Goal: Transaction & Acquisition: Purchase product/service

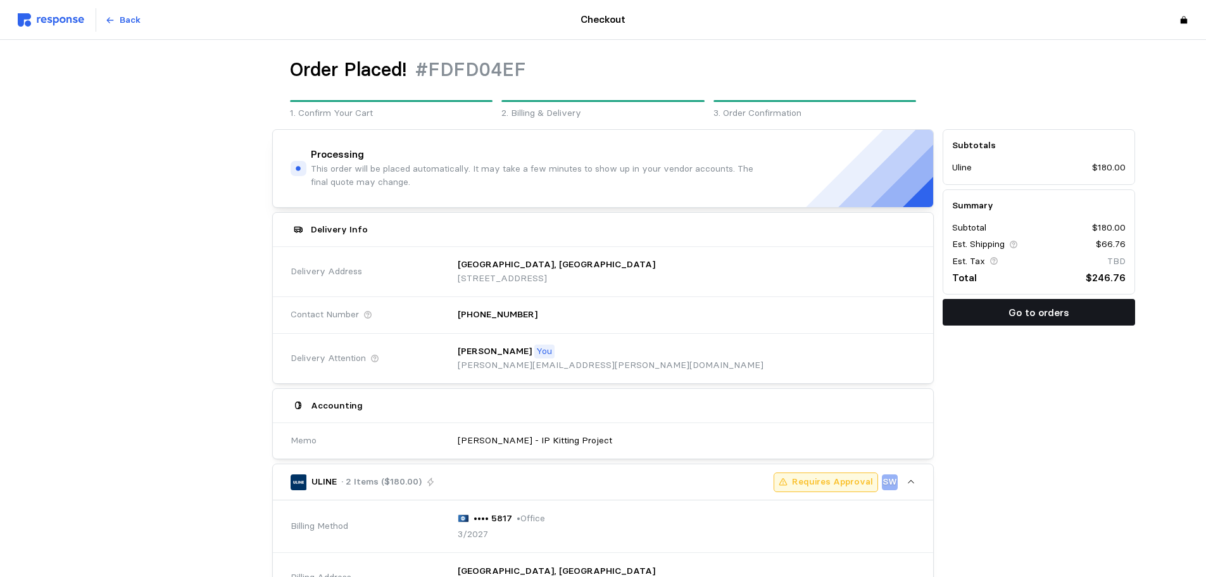
click at [991, 303] on button "Go to orders" at bounding box center [1038, 312] width 192 height 27
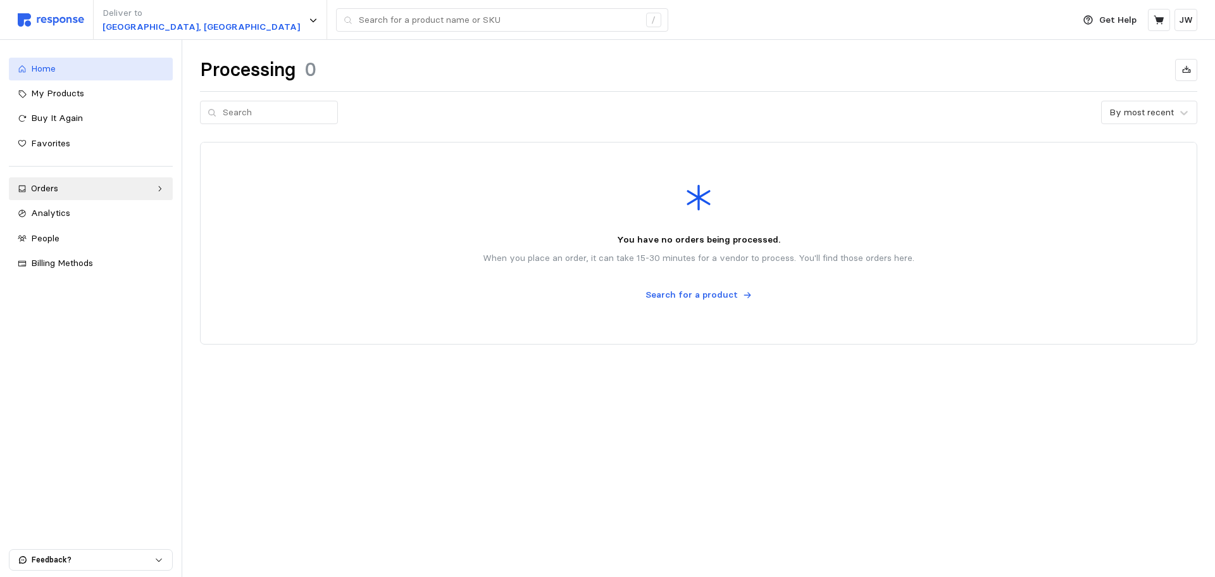
click at [56, 69] on div "Home" at bounding box center [97, 69] width 133 height 14
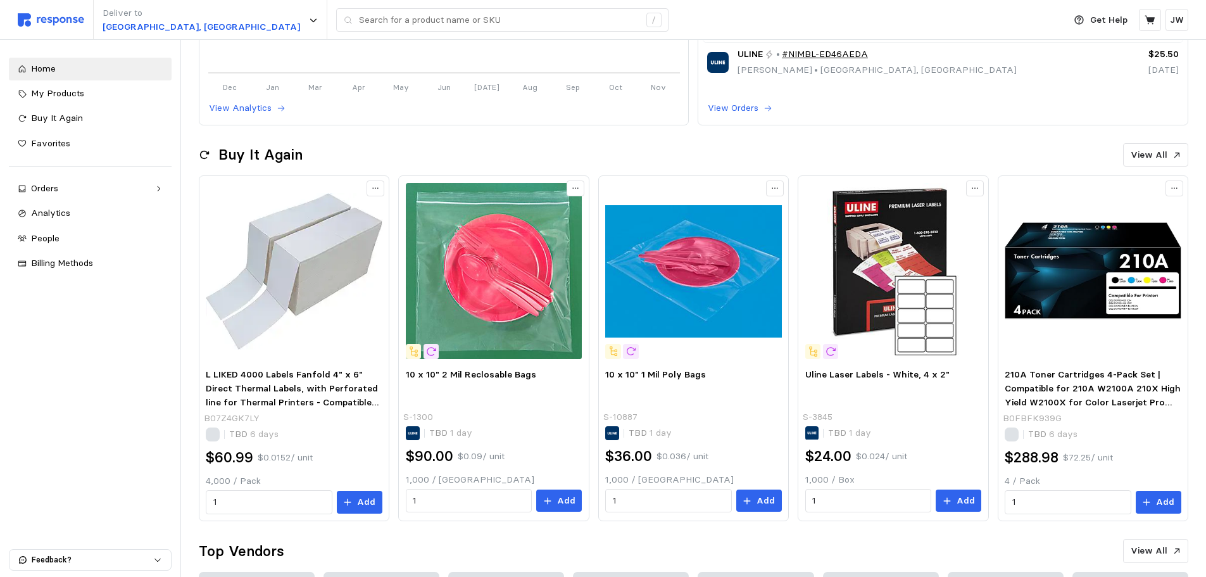
scroll to position [316, 0]
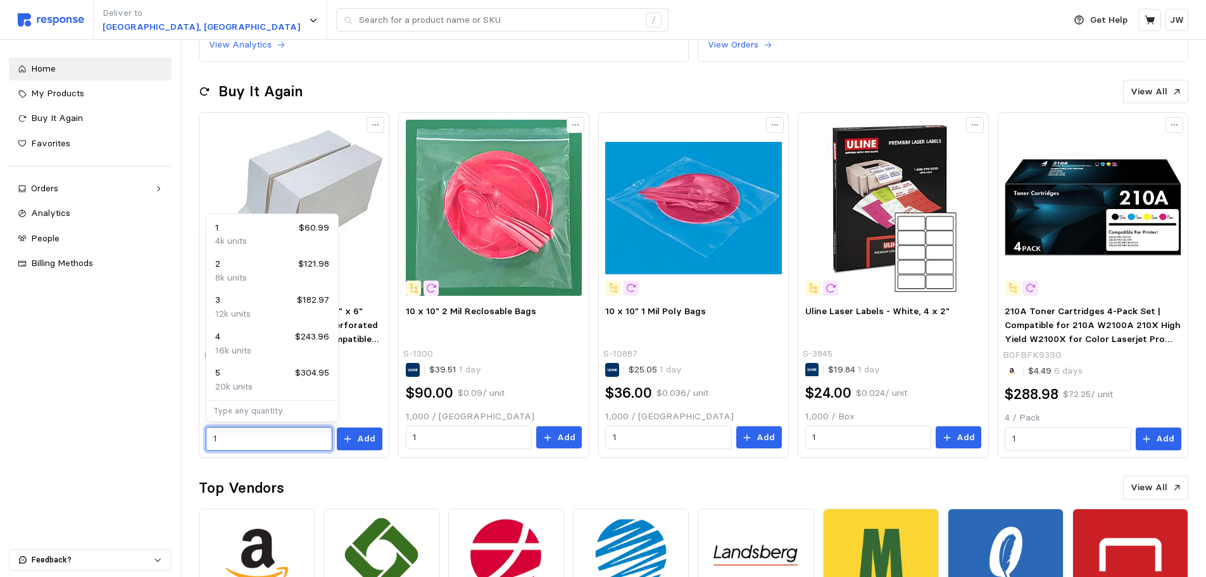
drag, startPoint x: 239, startPoint y: 440, endPoint x: 155, endPoint y: 432, distance: 84.0
click at [199, 441] on div "L LIKED 4000 Labels Fanfold 4" x 6" Direct Thermal Labels, with Perforated line…" at bounding box center [294, 285] width 191 height 346
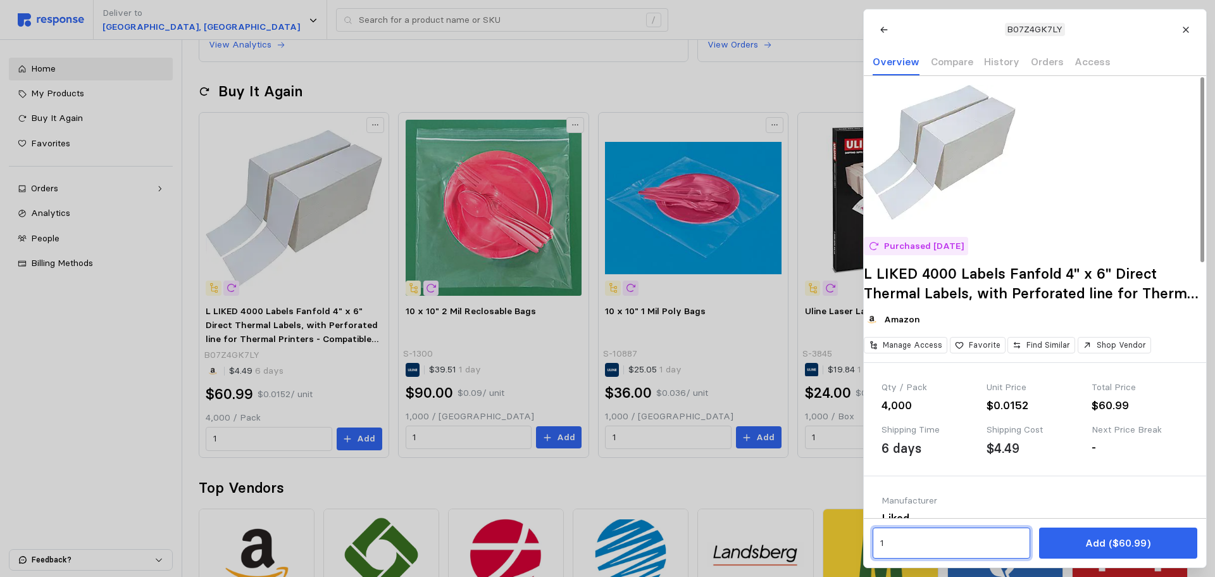
drag, startPoint x: 936, startPoint y: 551, endPoint x: 794, endPoint y: 537, distance: 143.1
click at [892, 553] on input "1" at bounding box center [951, 543] width 143 height 23
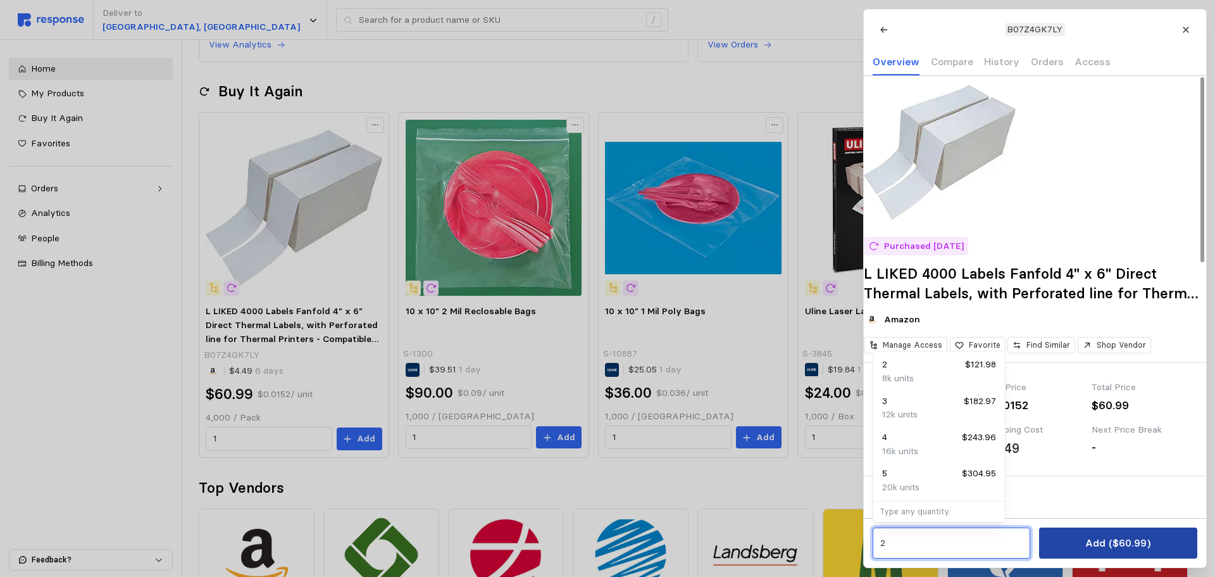
type input "2"
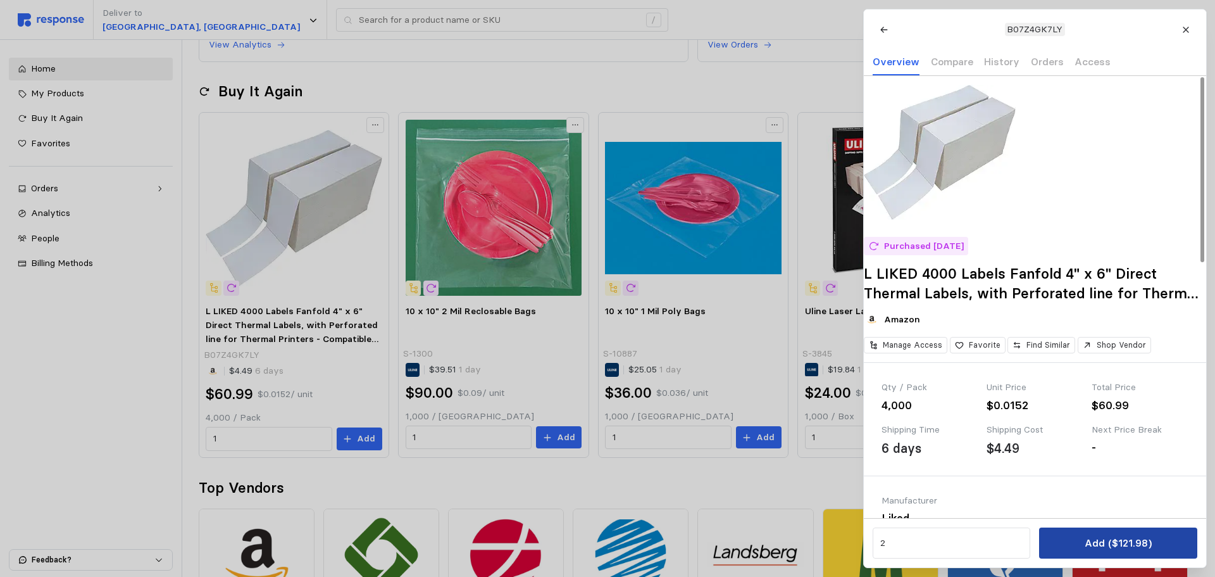
click at [1132, 542] on p "Add ($121.98)" at bounding box center [1117, 543] width 67 height 16
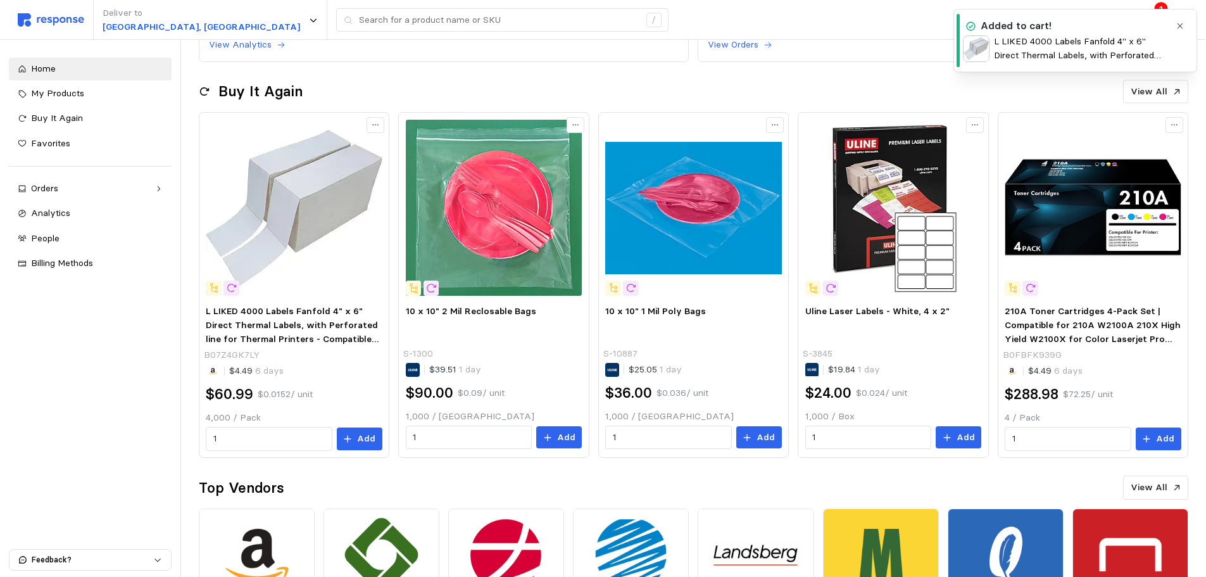
scroll to position [0, 0]
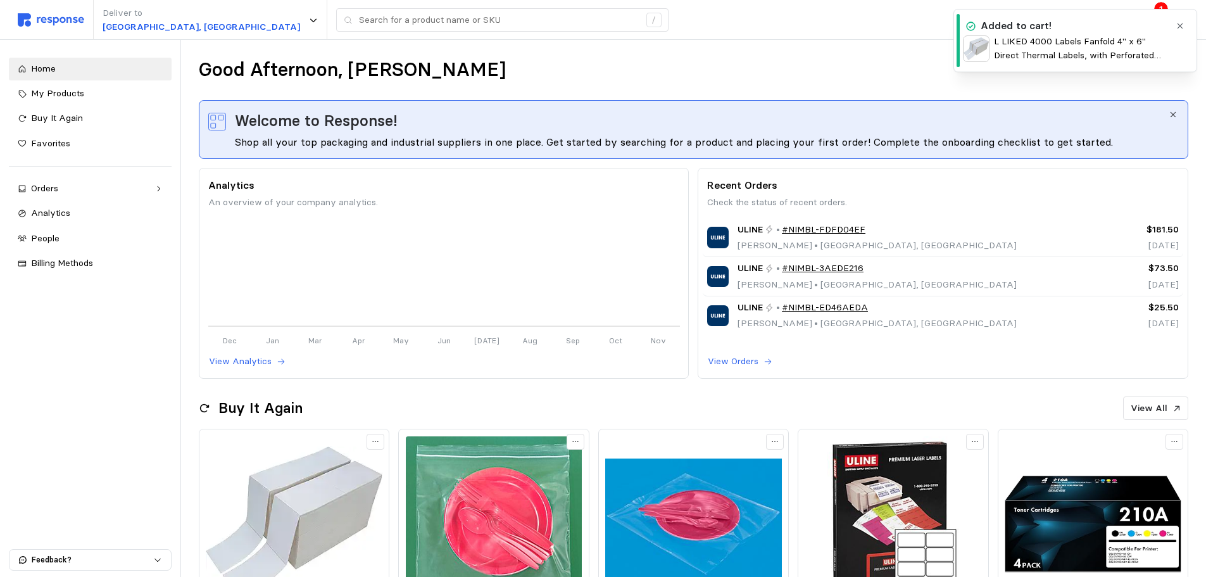
click at [1181, 26] on icon "button" at bounding box center [1179, 26] width 9 height 9
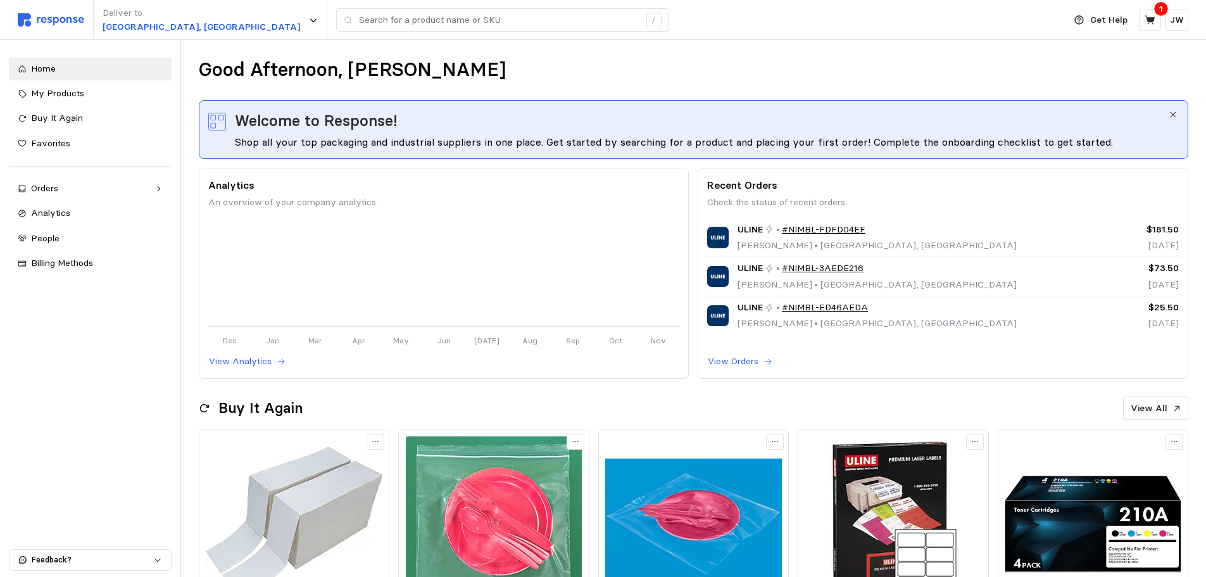
click at [1165, 10] on div "1" at bounding box center [1161, 9] width 13 height 13
click at [1151, 22] on icon at bounding box center [1149, 19] width 10 height 9
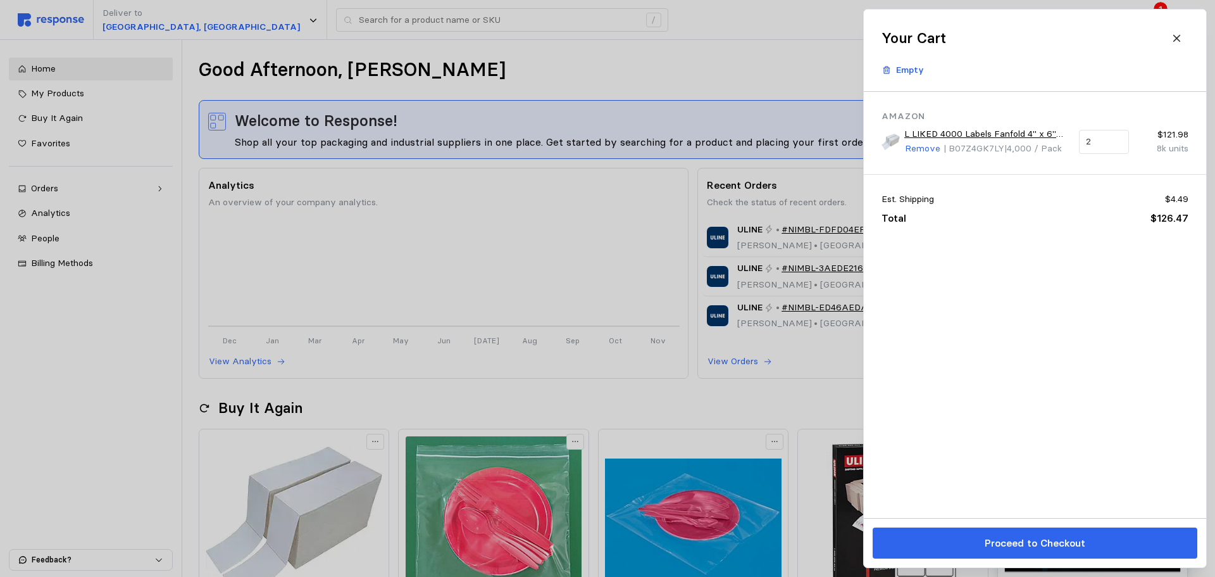
click at [1039, 546] on p "Proceed to Checkout" at bounding box center [1034, 543] width 101 height 16
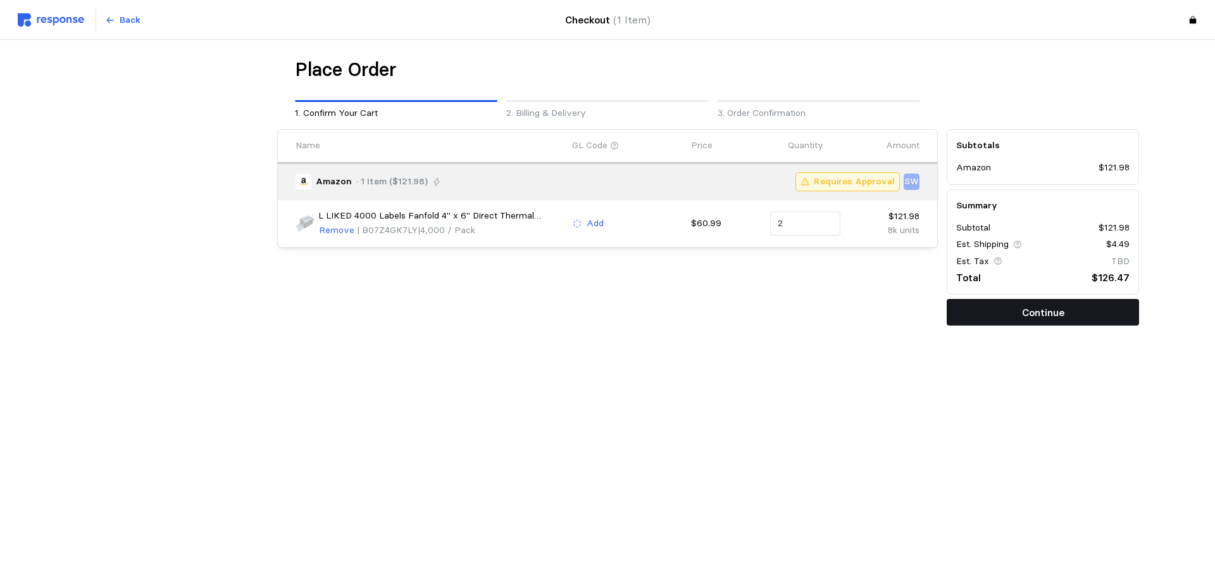
click at [1031, 311] on p "Continue" at bounding box center [1043, 312] width 42 height 16
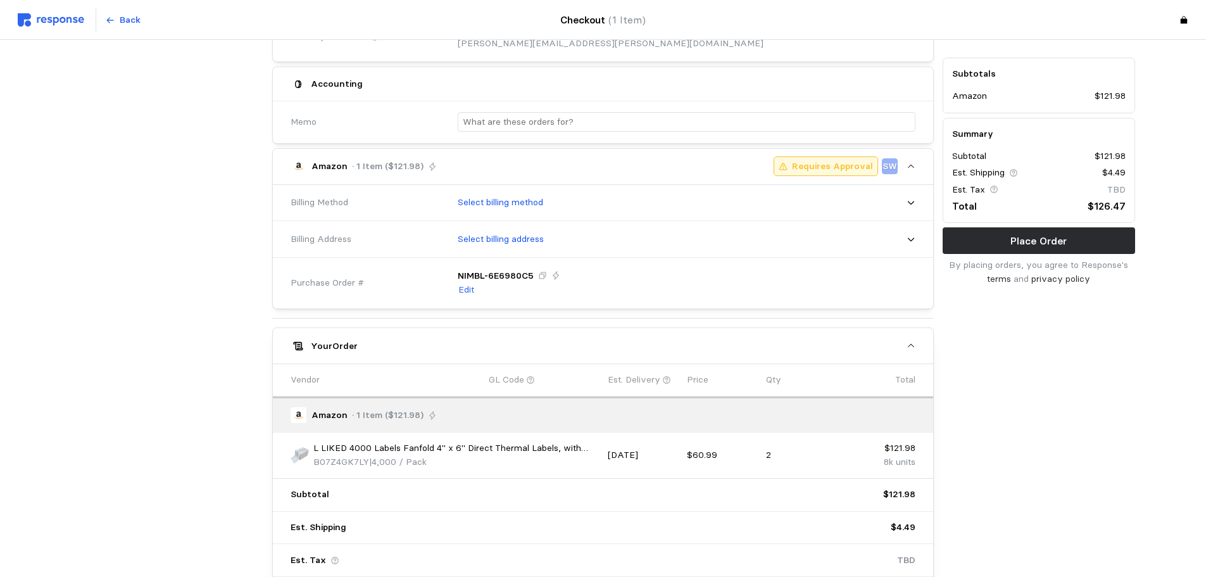
scroll to position [63, 0]
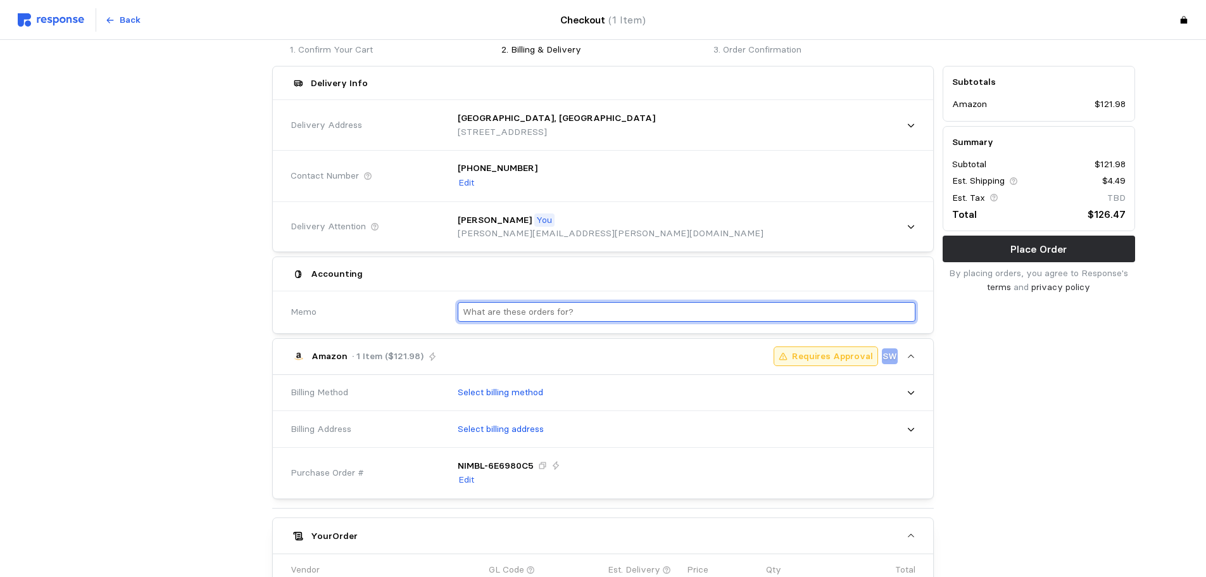
click at [575, 309] on input "text" at bounding box center [687, 312] width 448 height 18
type input "J"
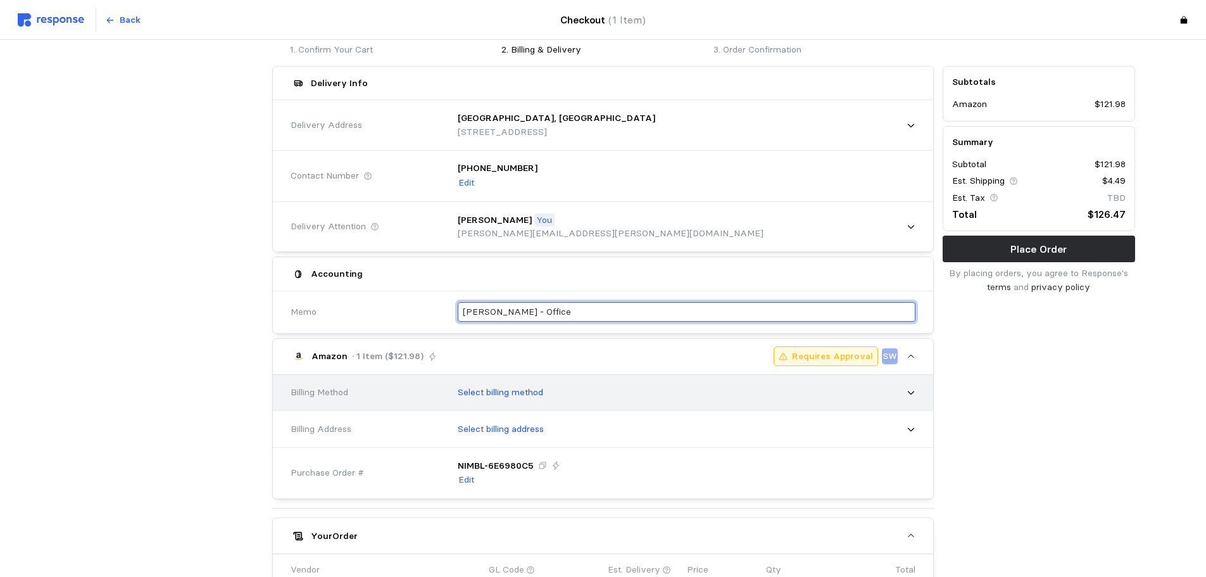
type input "[PERSON_NAME] - Office"
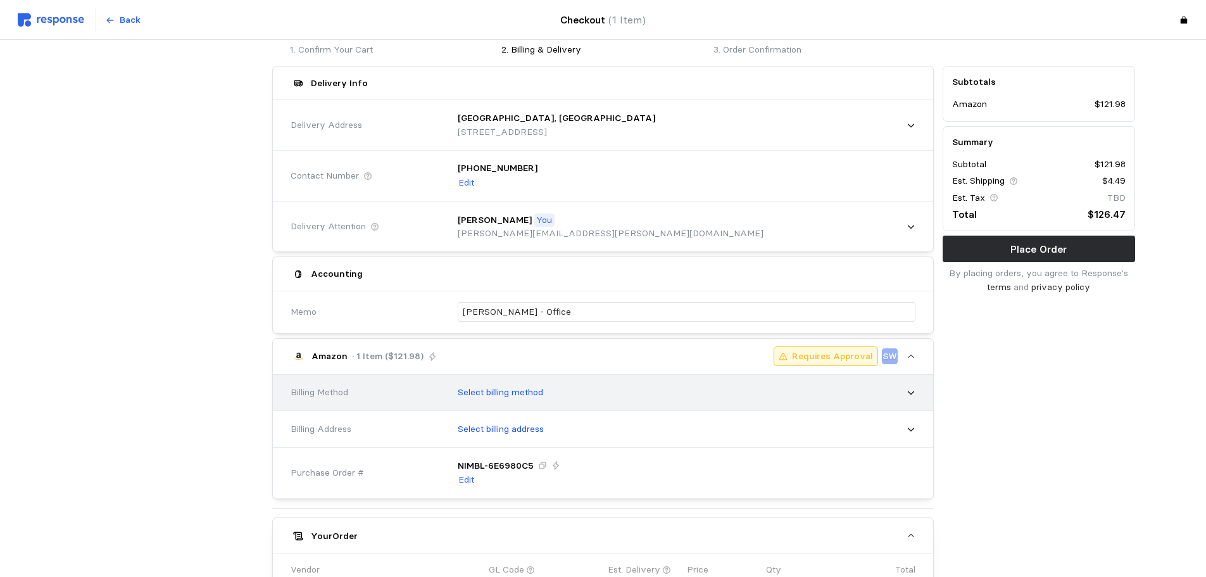
click at [553, 387] on div "Select billing method" at bounding box center [682, 393] width 466 height 32
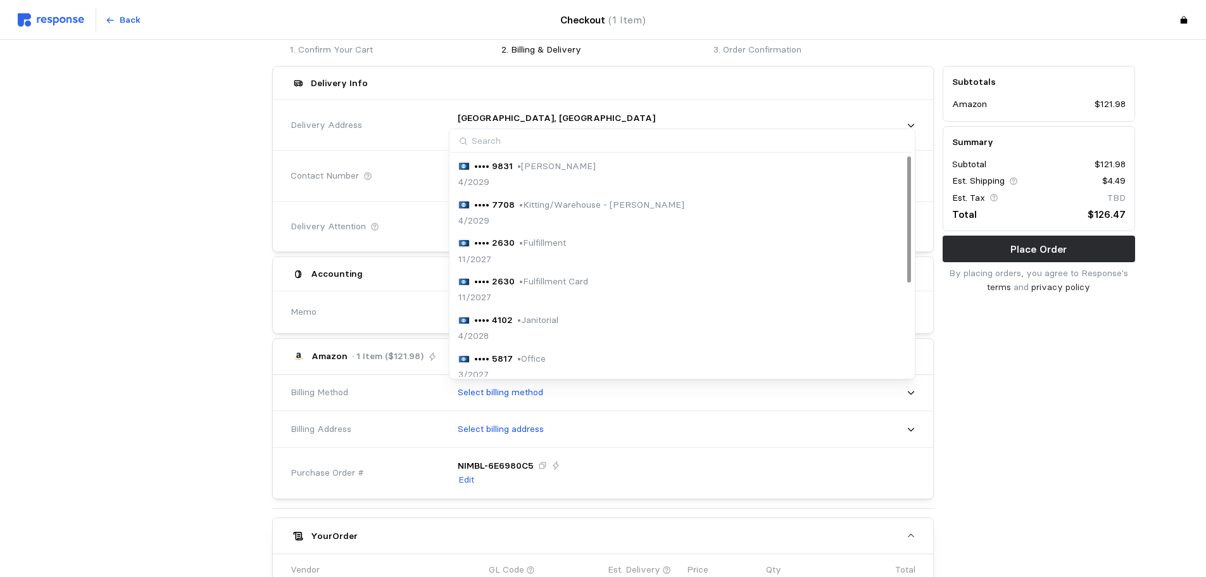
click at [544, 356] on p "• Office" at bounding box center [531, 359] width 28 height 14
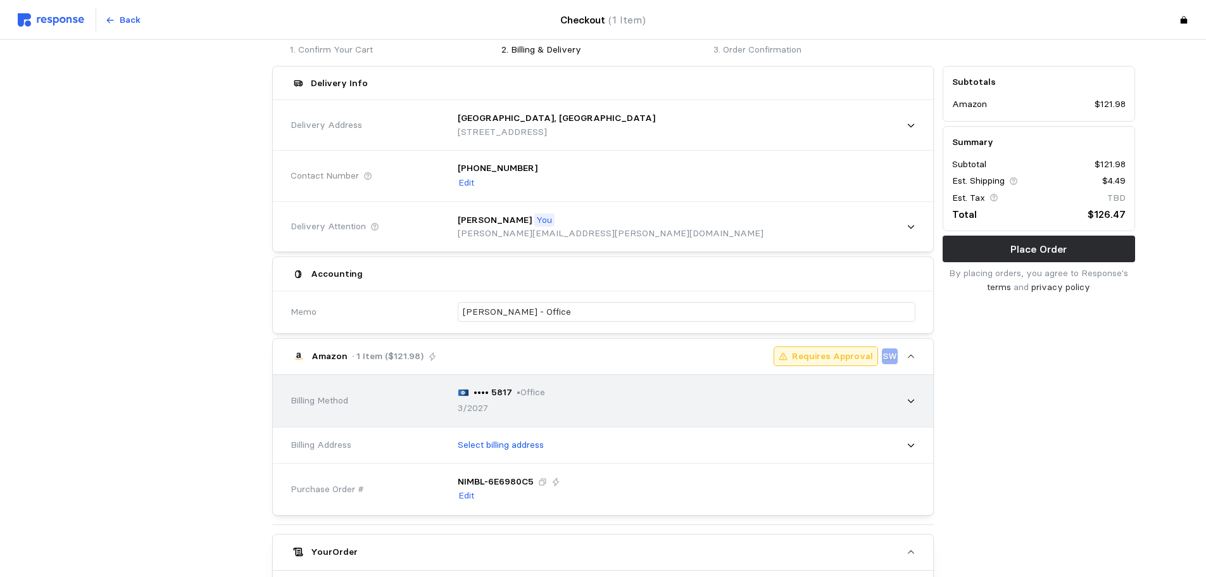
click at [560, 397] on div "•••• 5817 • Office 3/2027" at bounding box center [682, 400] width 466 height 47
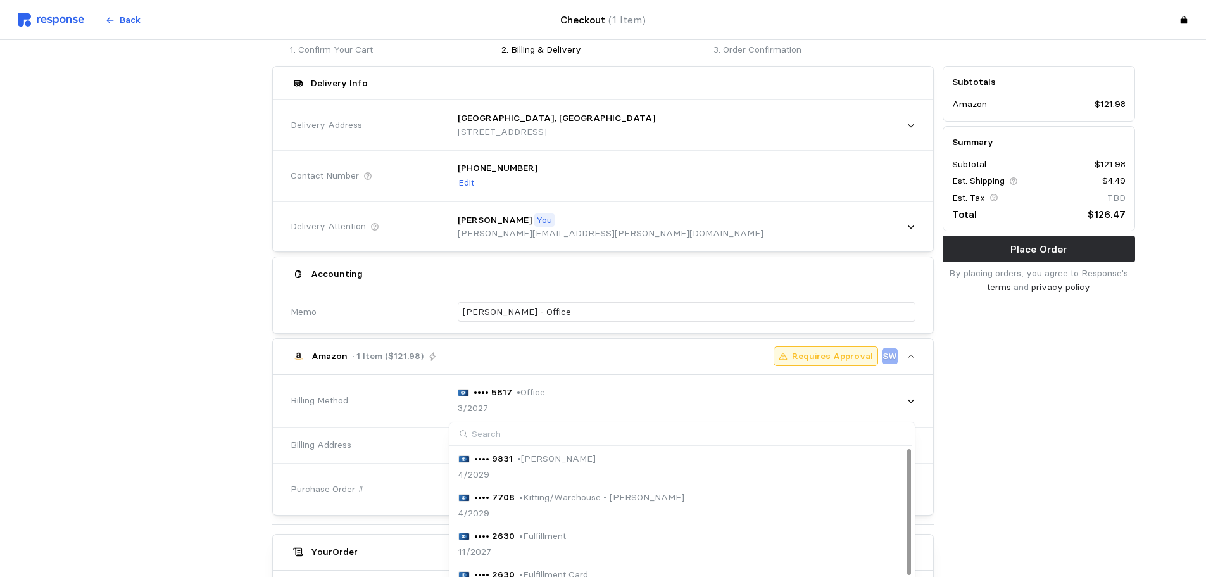
scroll to position [164, 0]
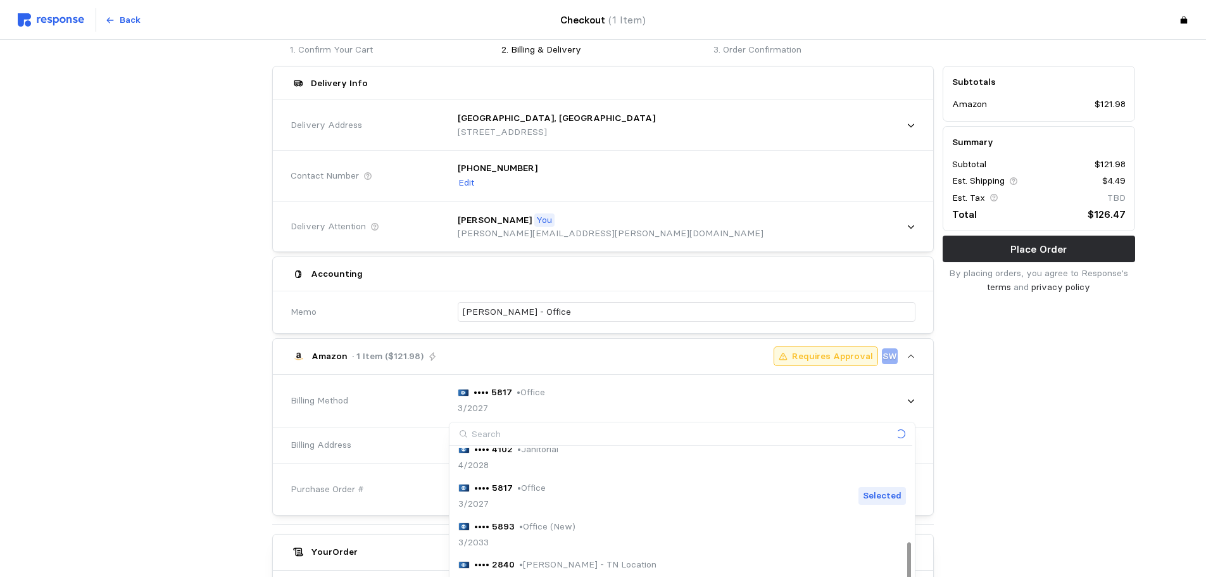
click at [559, 525] on p "• Office (New)" at bounding box center [547, 527] width 56 height 14
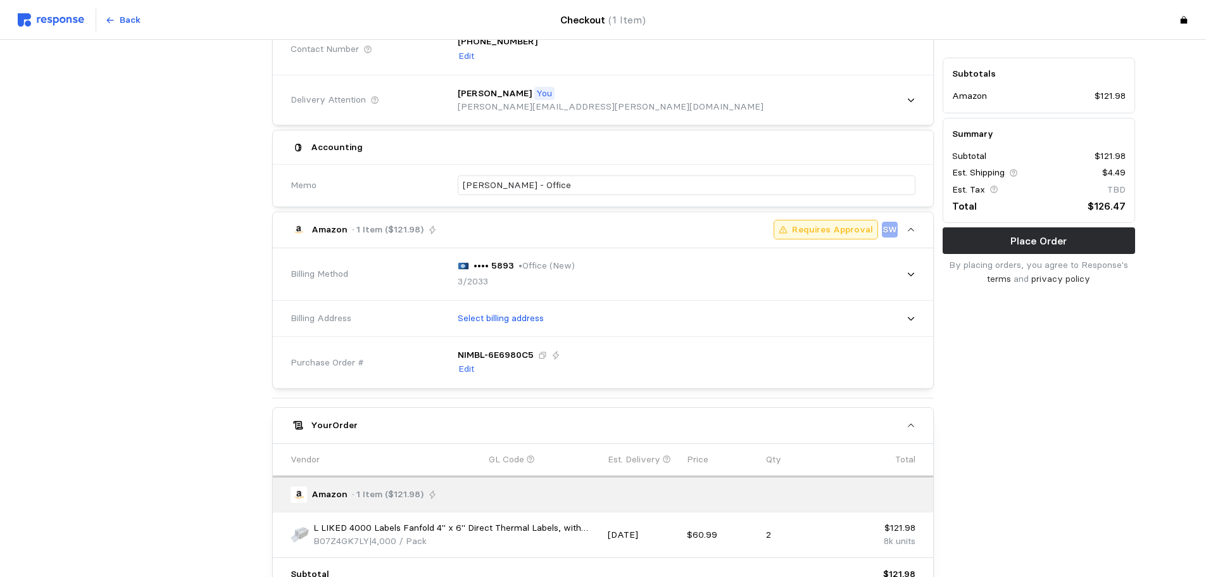
scroll to position [373, 0]
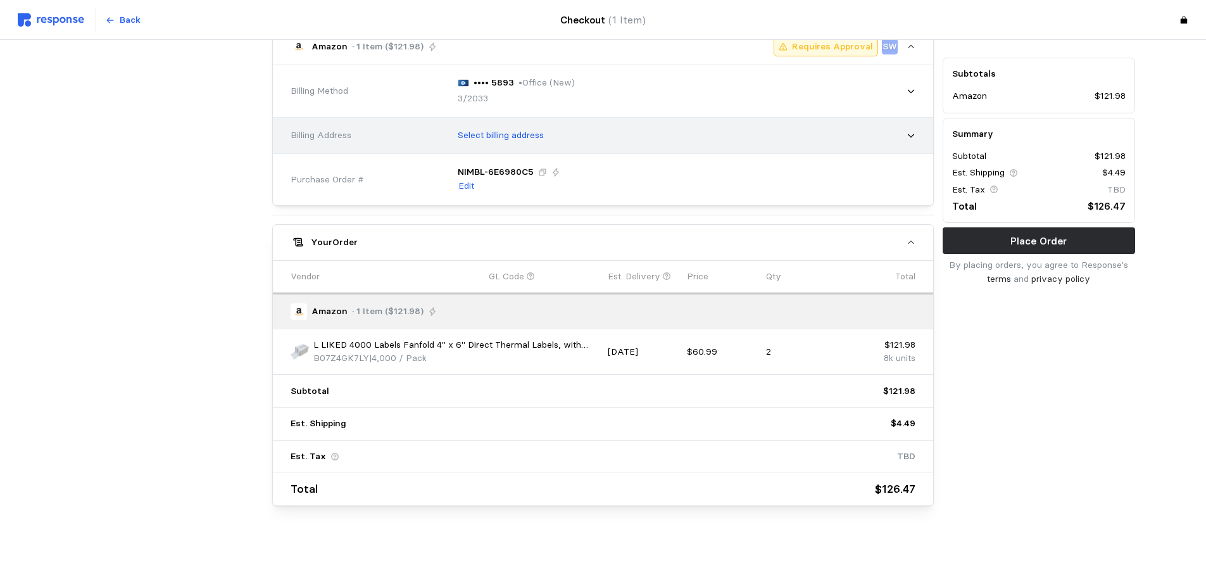
click at [531, 144] on div "Select billing address" at bounding box center [682, 136] width 466 height 32
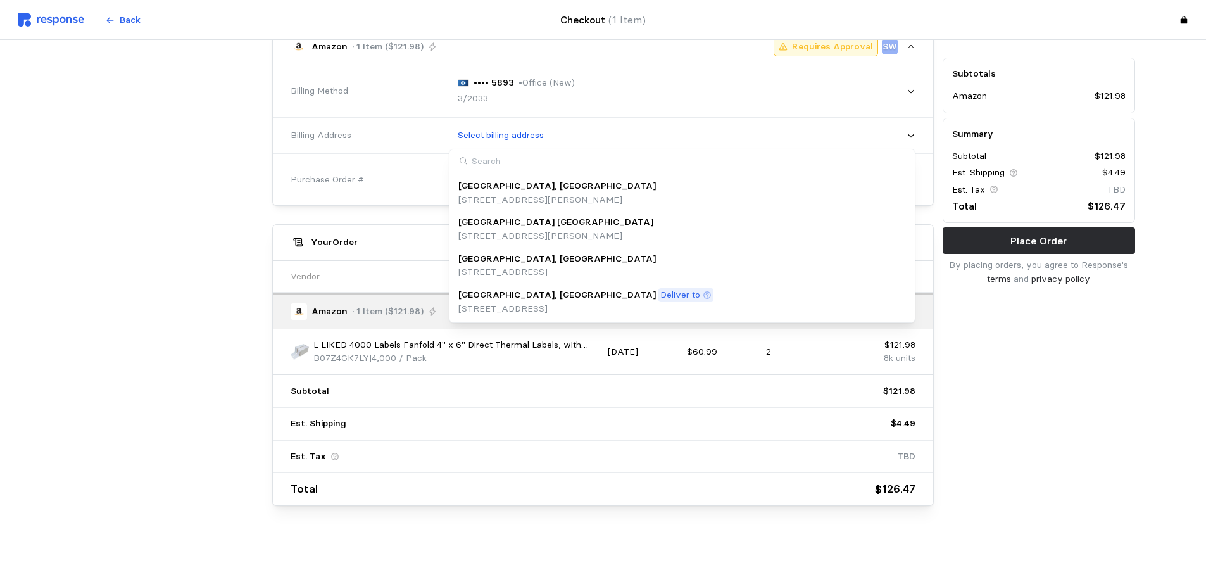
drag, startPoint x: 527, startPoint y: 271, endPoint x: 530, endPoint y: 290, distance: 19.2
click at [527, 271] on p "[STREET_ADDRESS]" at bounding box center [556, 272] width 197 height 14
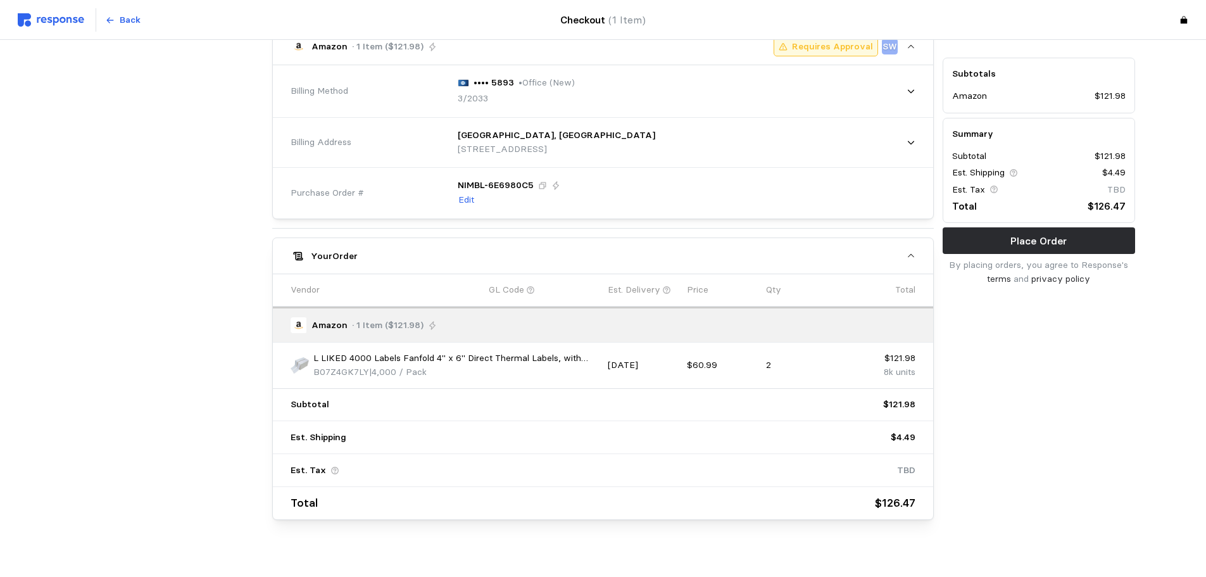
scroll to position [387, 0]
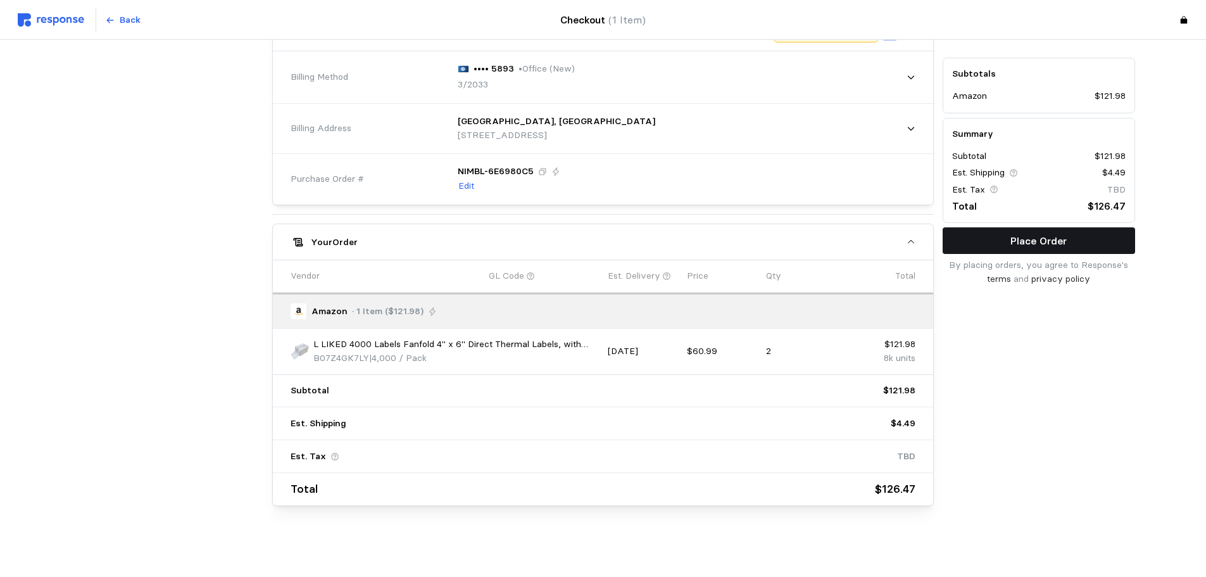
click at [1025, 238] on p "Place Order" at bounding box center [1038, 241] width 56 height 16
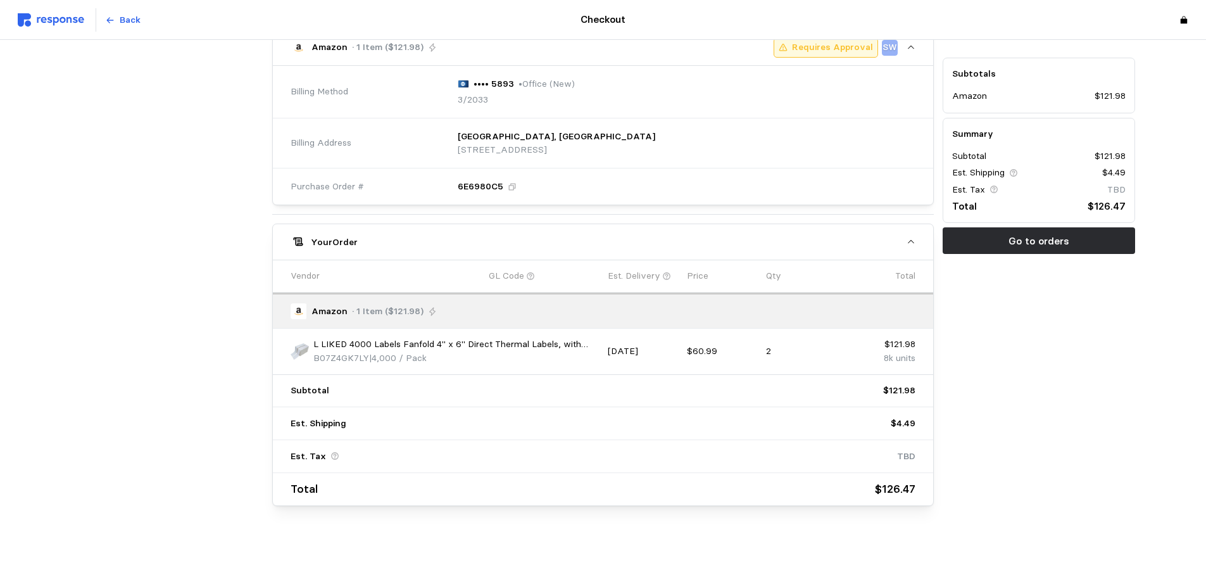
scroll to position [118, 0]
